Goal: Information Seeking & Learning: Learn about a topic

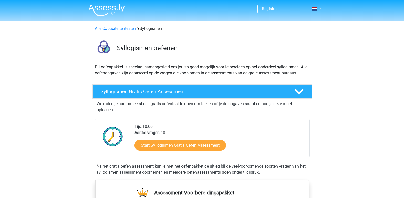
scroll to position [51, 0]
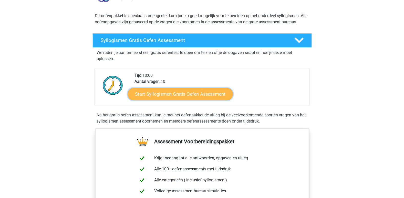
click at [159, 97] on link "Start Syllogismen Gratis Oefen Assessment" at bounding box center [179, 94] width 105 height 12
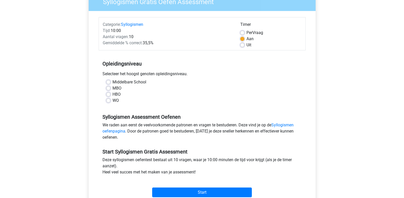
scroll to position [51, 0]
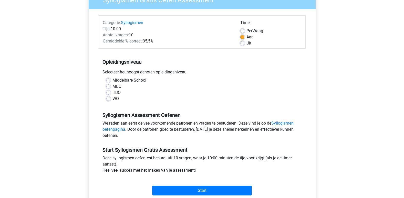
click at [112, 100] on label "WO" at bounding box center [115, 99] width 6 height 6
click at [107, 100] on input "WO" at bounding box center [108, 98] width 4 height 5
radio input "true"
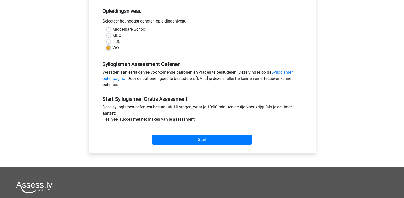
scroll to position [102, 0]
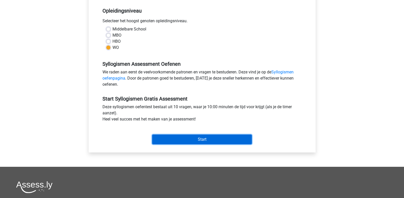
click at [180, 143] on input "Start" at bounding box center [202, 140] width 100 height 10
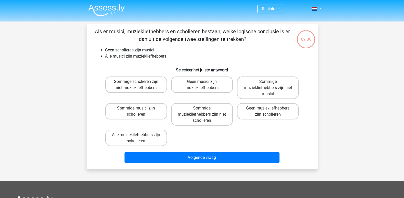
click at [151, 86] on label "Sommige scholieren zijn niet muziekliefhebbers" at bounding box center [136, 85] width 62 height 16
click at [139, 85] on input "Sommige scholieren zijn niet muziekliefhebbers" at bounding box center [137, 83] width 3 height 3
radio input "true"
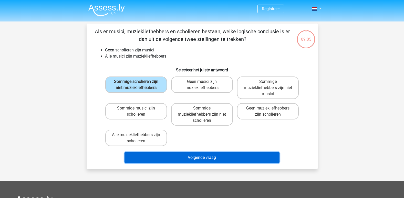
click at [191, 160] on button "Volgende vraag" at bounding box center [201, 157] width 155 height 11
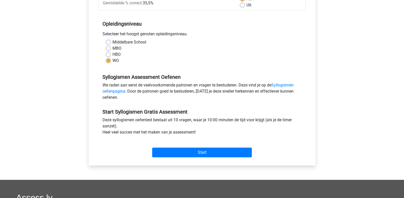
scroll to position [77, 0]
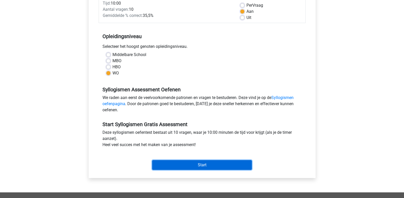
click at [196, 168] on input "Start" at bounding box center [202, 165] width 100 height 10
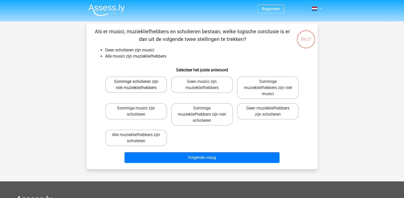
click at [128, 86] on label "Sommige scholieren zijn niet muziekliefhebbers" at bounding box center [136, 85] width 62 height 16
click at [136, 85] on input "Sommige scholieren zijn niet muziekliefhebbers" at bounding box center [137, 83] width 3 height 3
radio input "true"
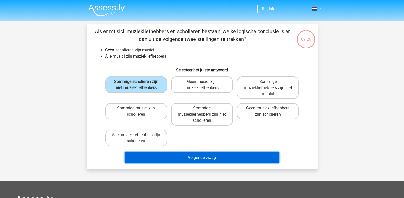
click at [198, 159] on button "Volgende vraag" at bounding box center [201, 157] width 155 height 11
